Goal: Task Accomplishment & Management: Use online tool/utility

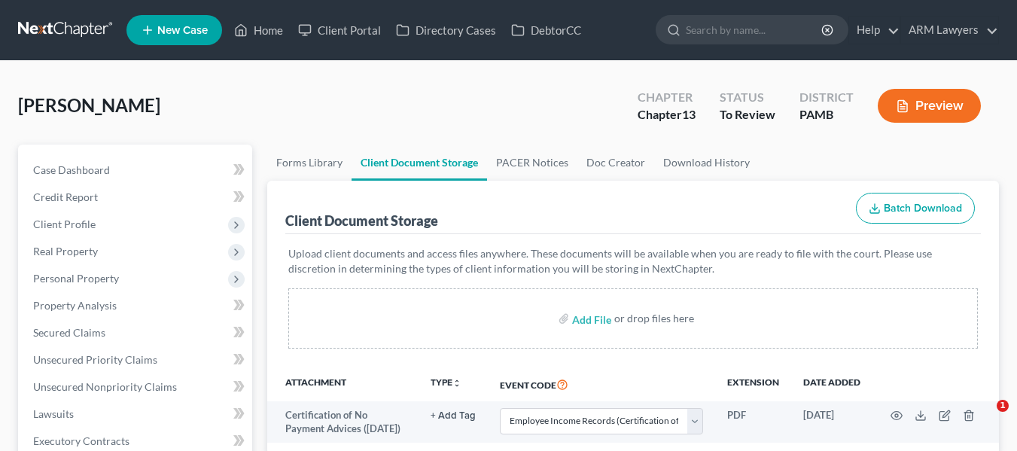
select select "6"
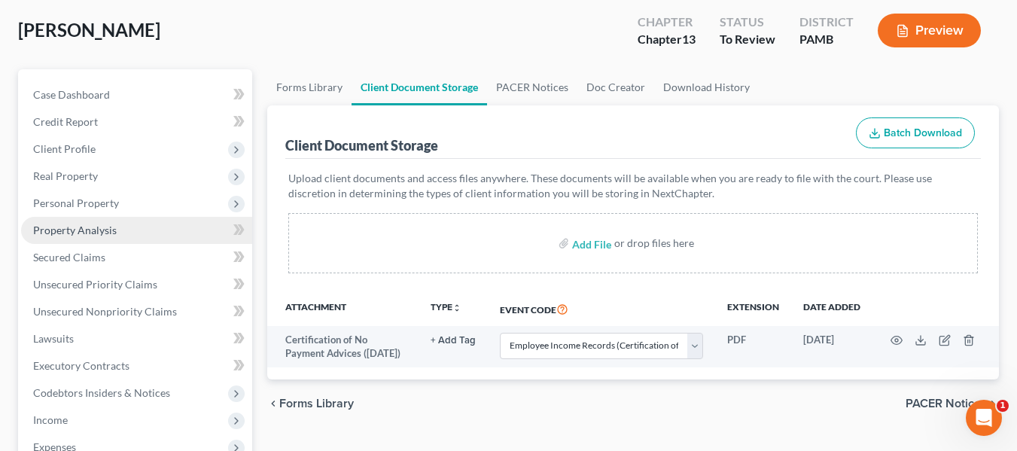
click at [87, 229] on span "Property Analysis" at bounding box center [75, 230] width 84 height 13
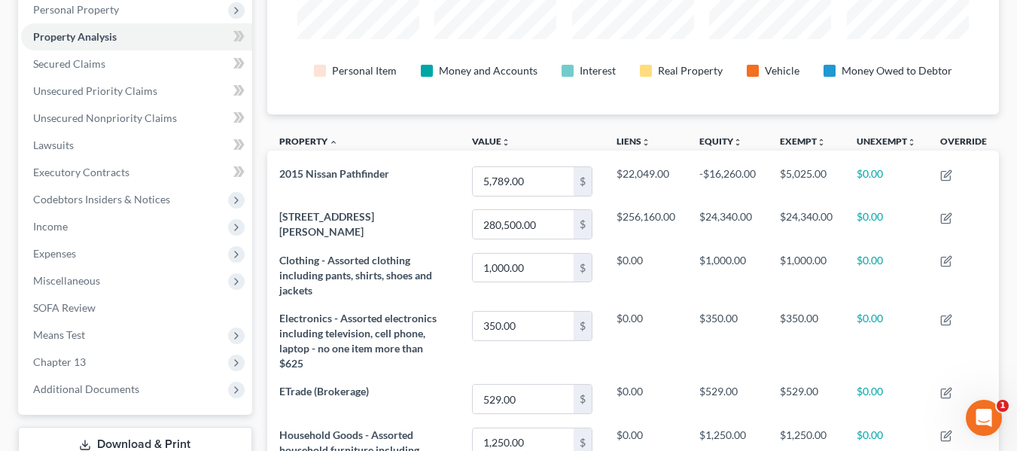
scroll to position [264, 0]
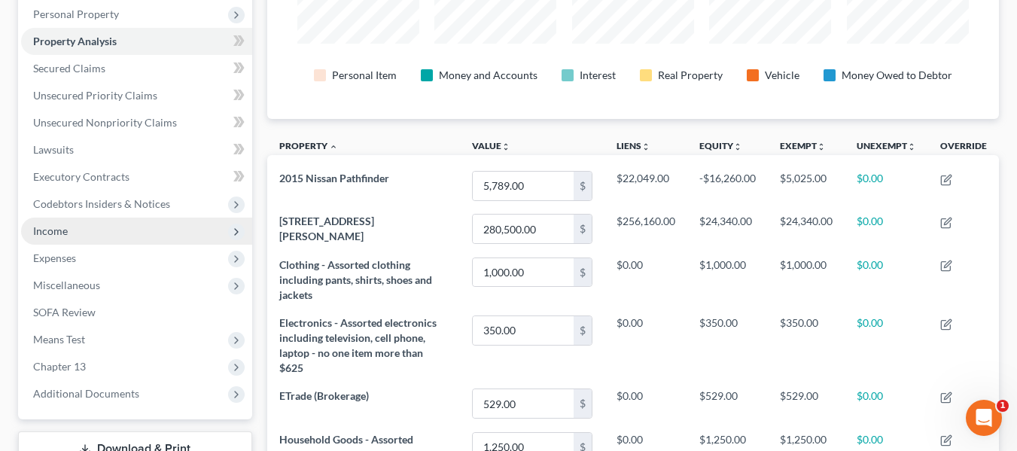
click at [56, 241] on span "Income" at bounding box center [136, 231] width 231 height 27
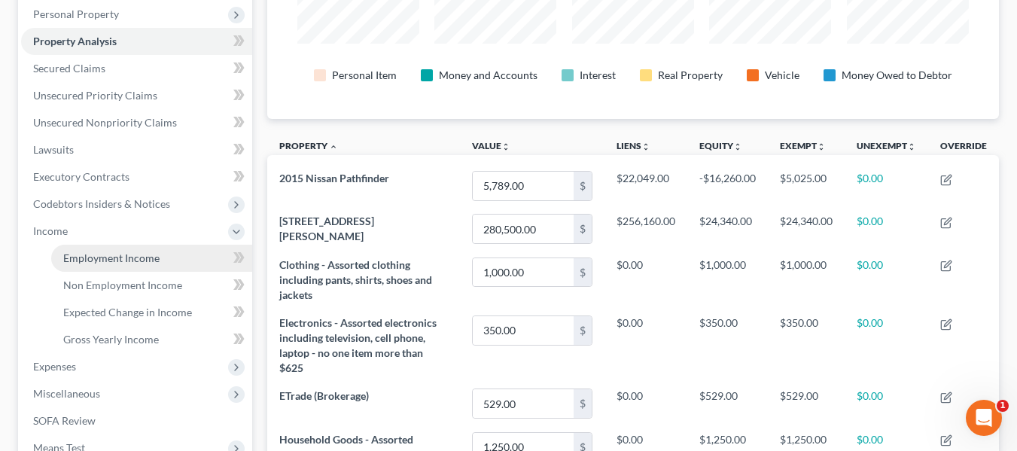
click at [78, 247] on link "Employment Income" at bounding box center [151, 258] width 201 height 27
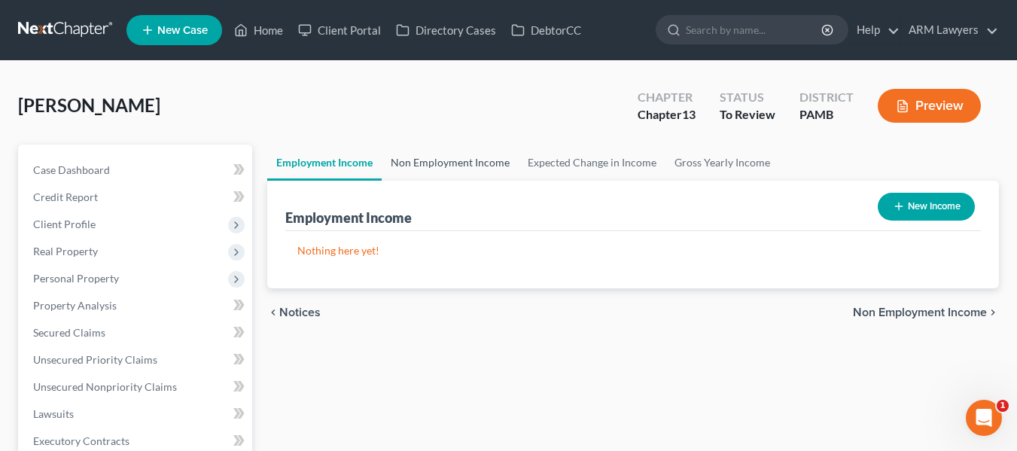
click at [443, 165] on link "Non Employment Income" at bounding box center [450, 163] width 137 height 36
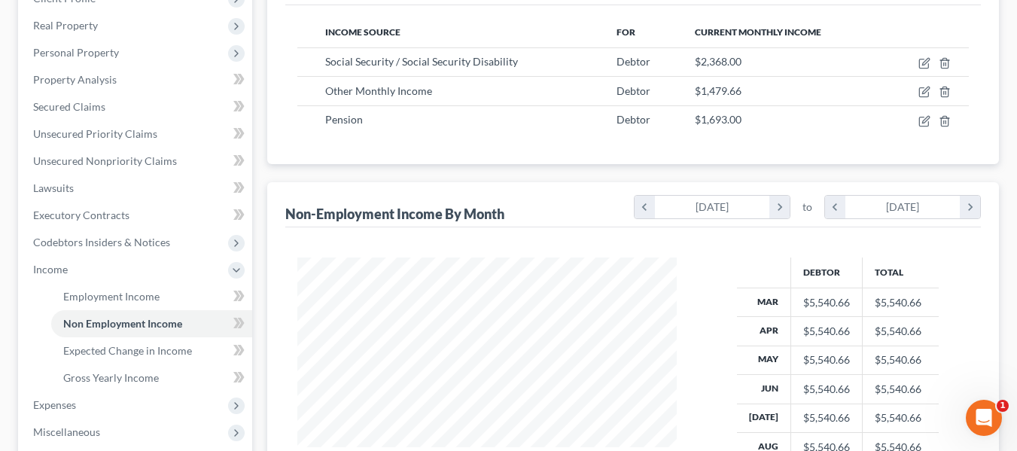
scroll to position [151, 0]
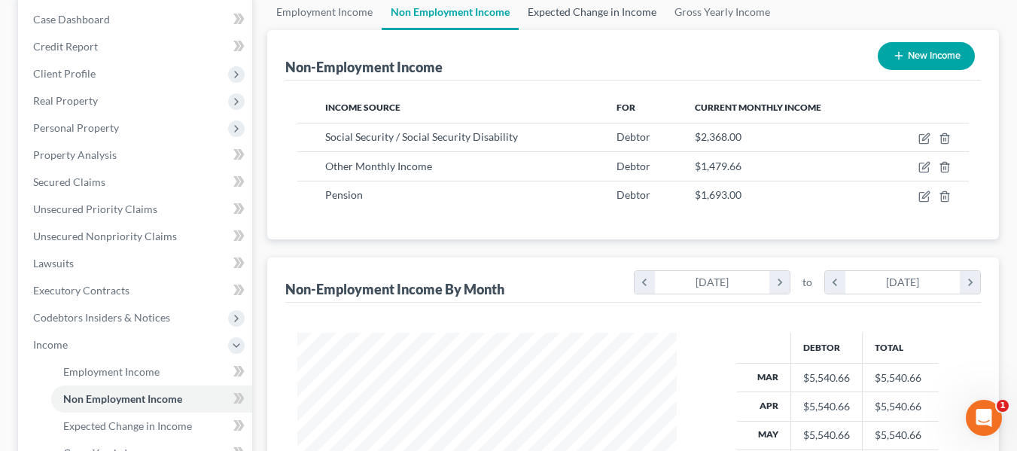
click at [547, 7] on link "Expected Change in Income" at bounding box center [592, 12] width 147 height 36
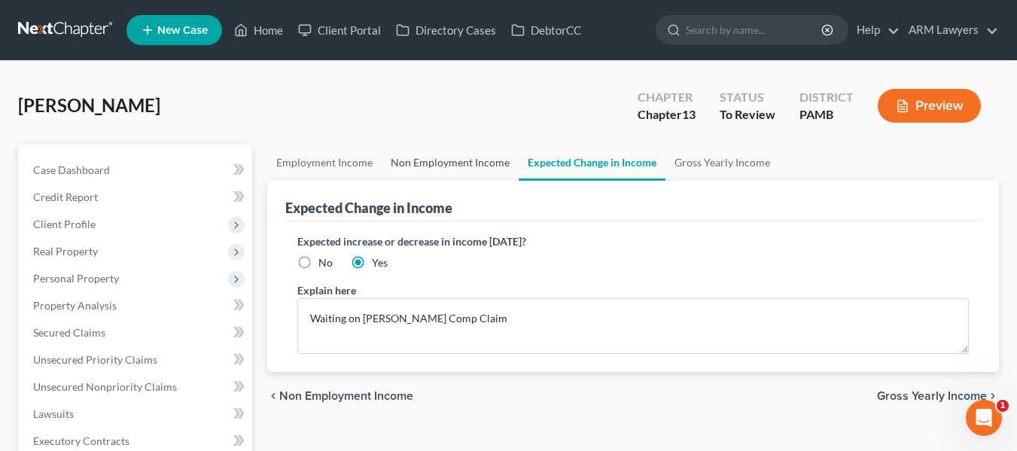
click at [434, 161] on link "Non Employment Income" at bounding box center [450, 163] width 137 height 36
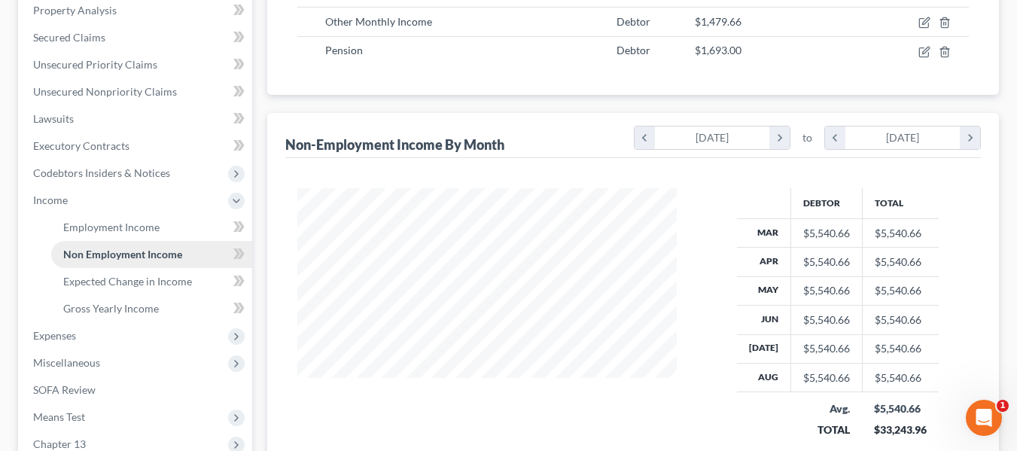
scroll to position [301, 0]
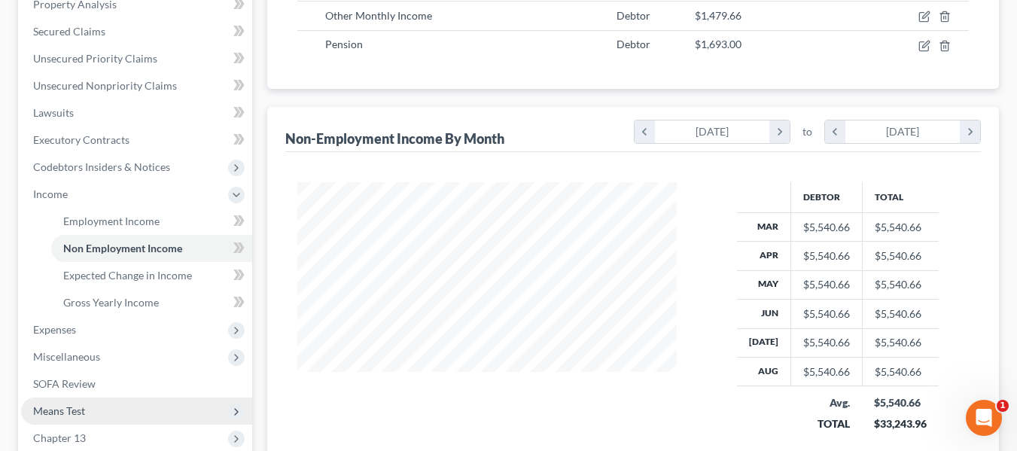
click at [76, 410] on span "Means Test" at bounding box center [59, 410] width 52 height 13
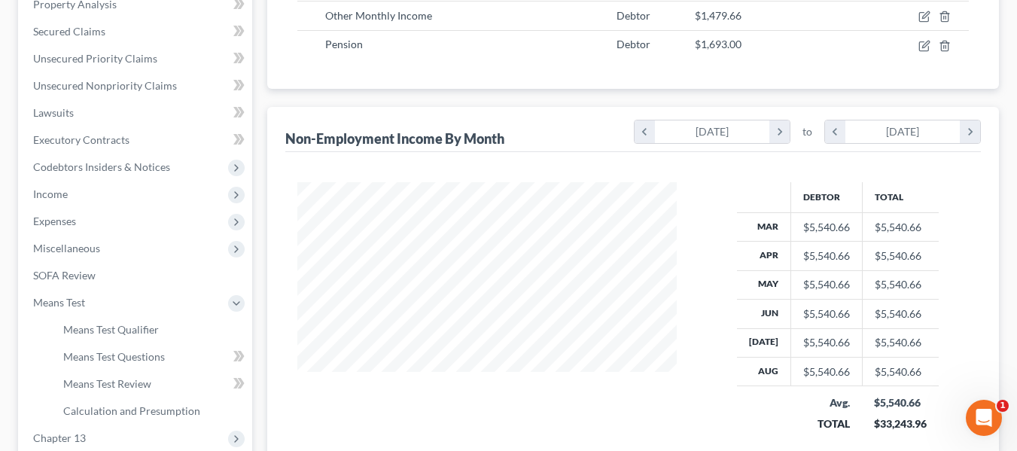
scroll to position [226, 0]
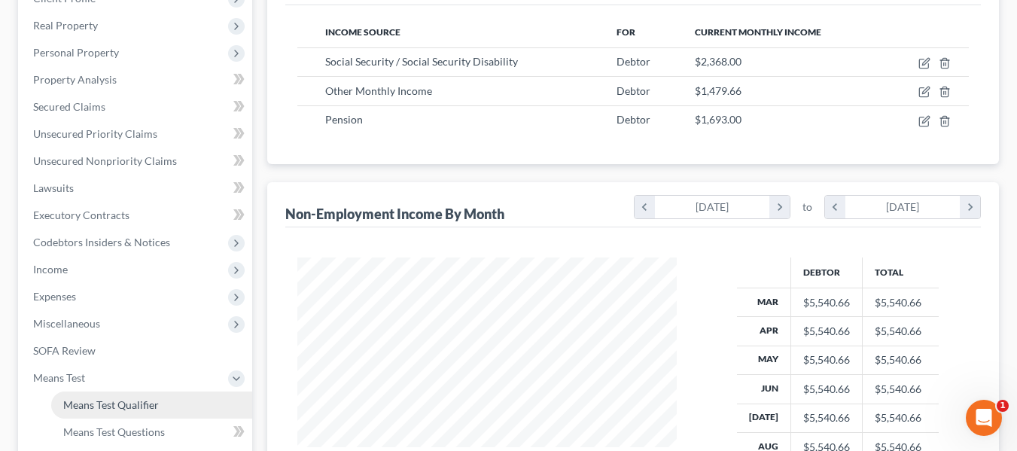
click at [113, 412] on link "Means Test Qualifier" at bounding box center [151, 405] width 201 height 27
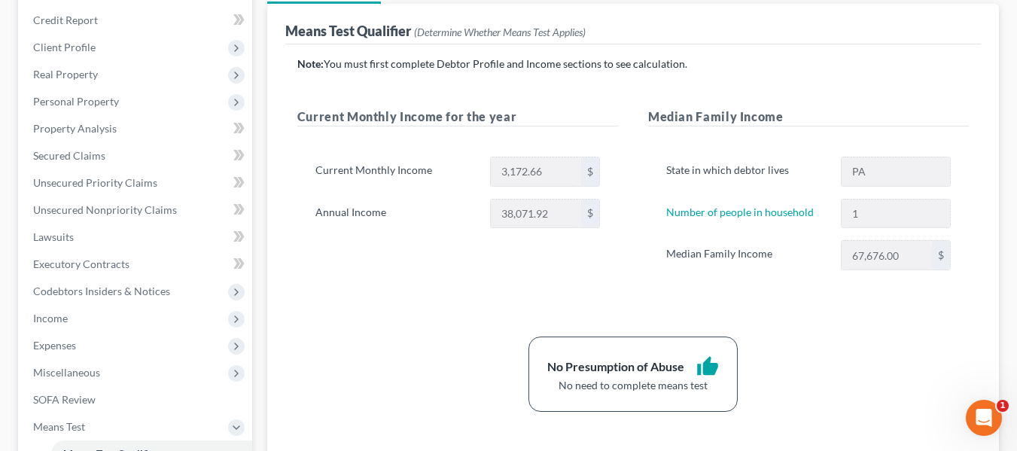
scroll to position [151, 0]
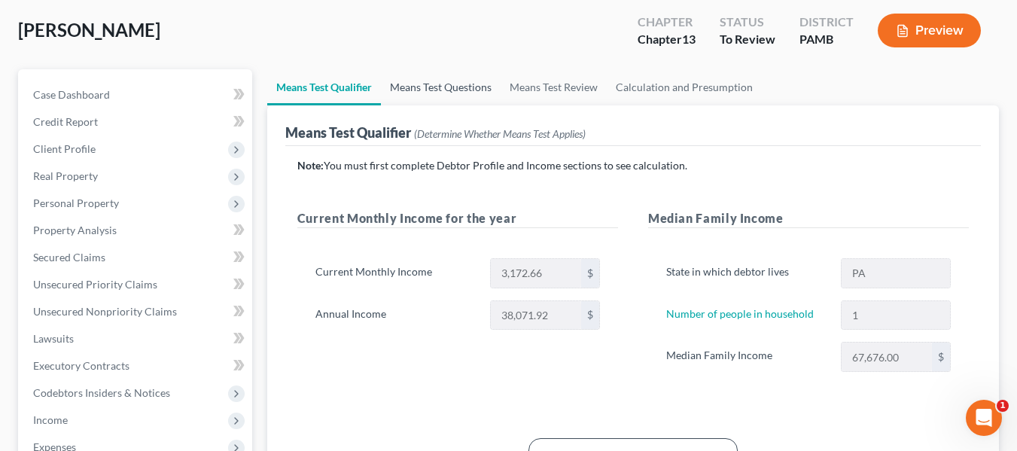
click at [452, 82] on link "Means Test Questions" at bounding box center [441, 87] width 120 height 36
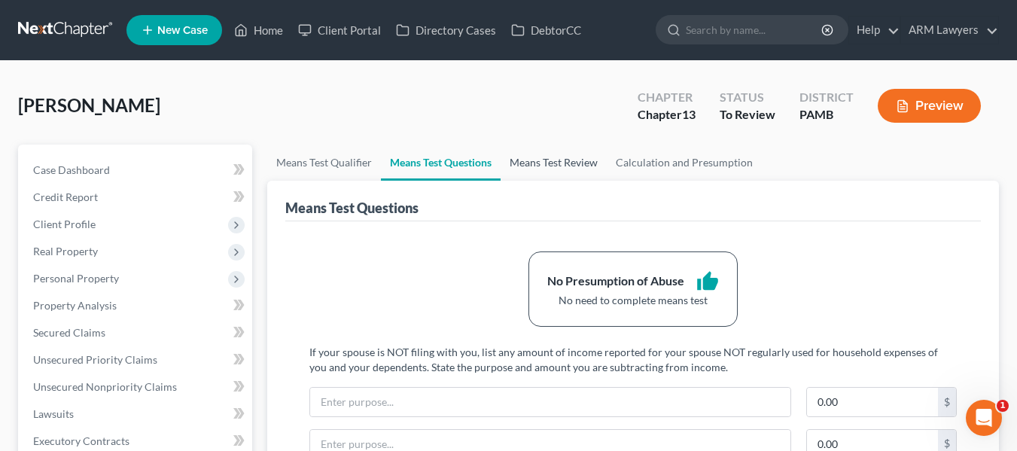
click at [556, 157] on link "Means Test Review" at bounding box center [554, 163] width 106 height 36
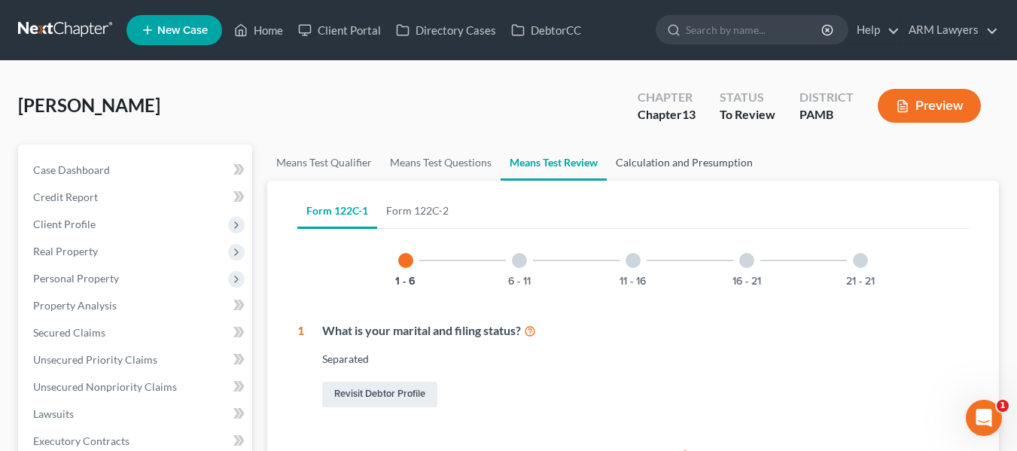
click at [712, 157] on link "Calculation and Presumption" at bounding box center [684, 163] width 155 height 36
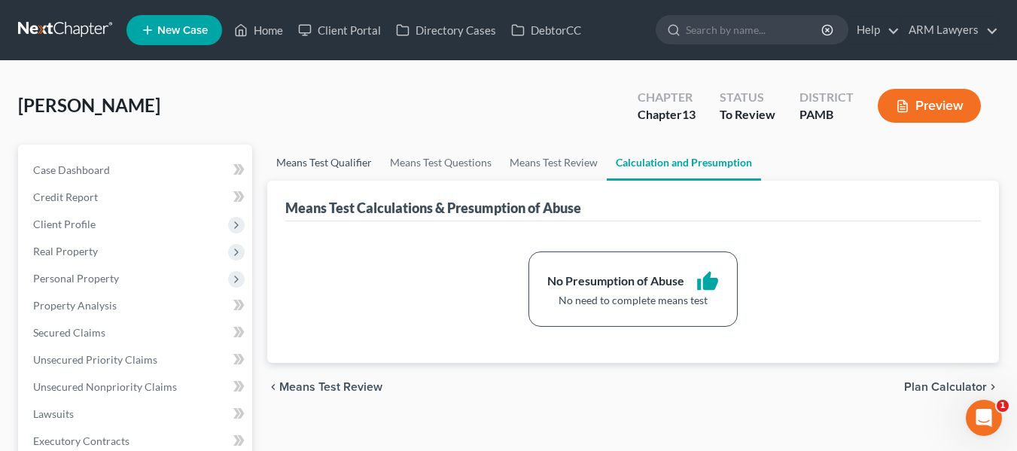
click at [331, 154] on link "Means Test Qualifier" at bounding box center [324, 163] width 114 height 36
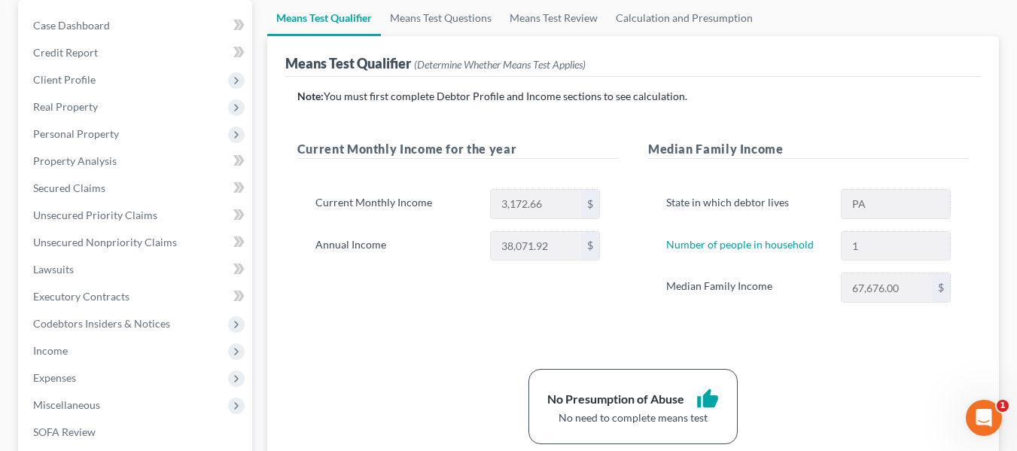
scroll to position [151, 0]
